Goal: Information Seeking & Learning: Learn about a topic

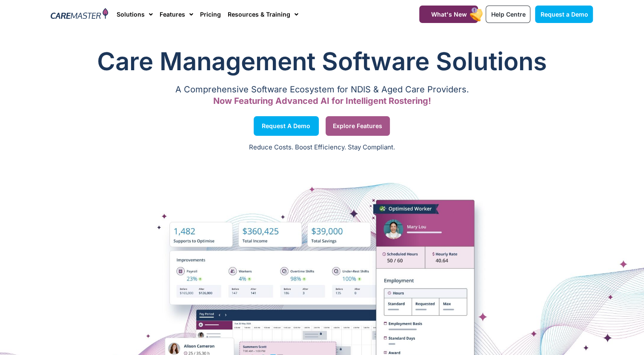
click at [361, 124] on span "Explore Features" at bounding box center [357, 126] width 49 height 4
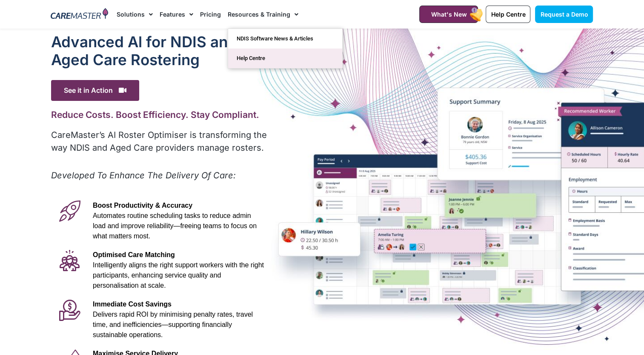
click at [252, 56] on link "Help Centre" at bounding box center [285, 59] width 114 height 20
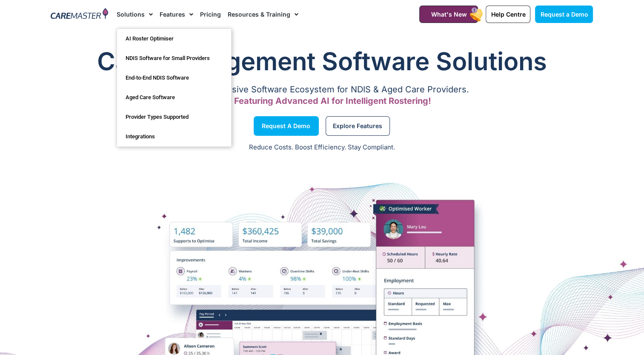
click at [148, 13] on span "Menu" at bounding box center [149, 14] width 8 height 14
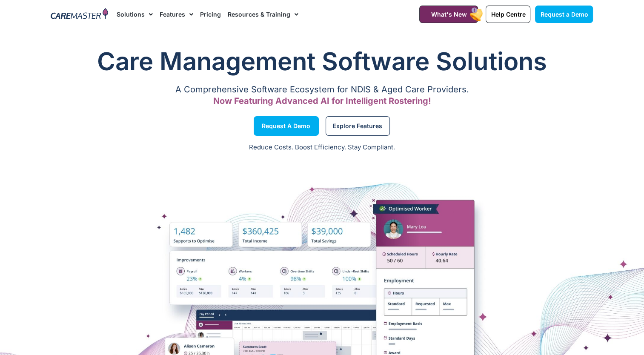
click at [148, 13] on span "Menu" at bounding box center [149, 14] width 8 height 14
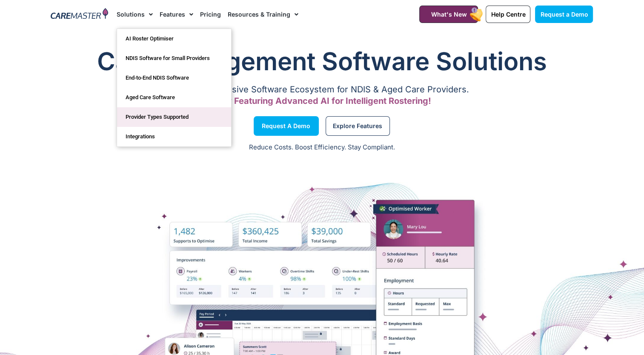
click at [161, 120] on link "Provider Types Supported" at bounding box center [174, 117] width 114 height 20
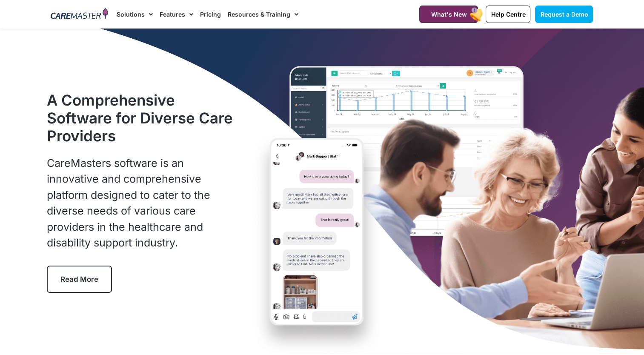
click at [68, 15] on img at bounding box center [79, 14] width 57 height 13
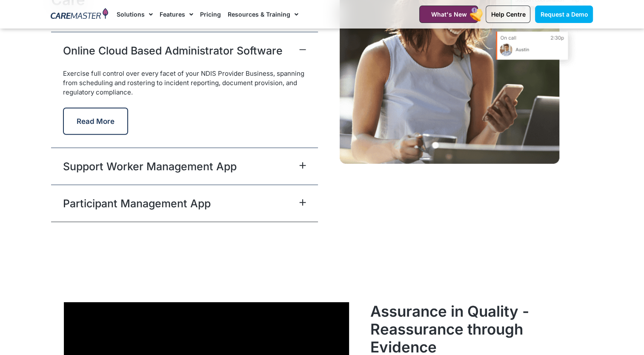
scroll to position [2194, 0]
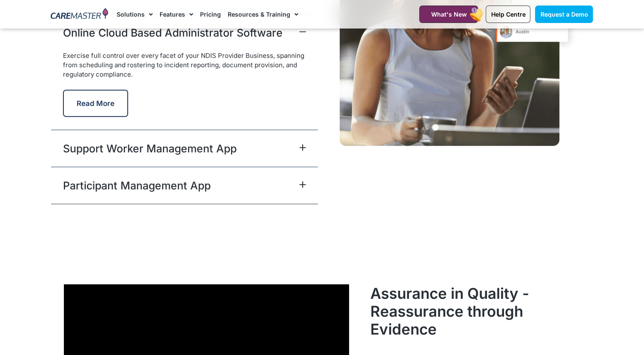
click at [305, 148] on icon at bounding box center [302, 147] width 7 height 7
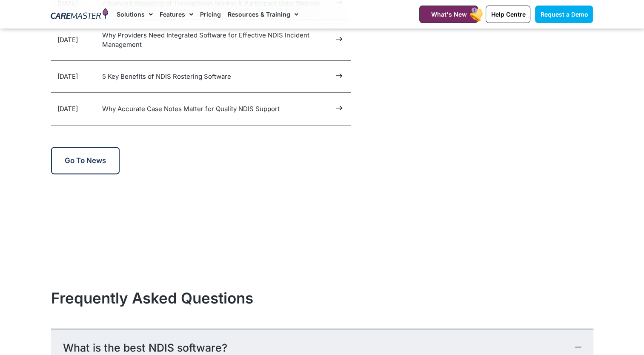
scroll to position [4770, 0]
